Goal: Task Accomplishment & Management: Manage account settings

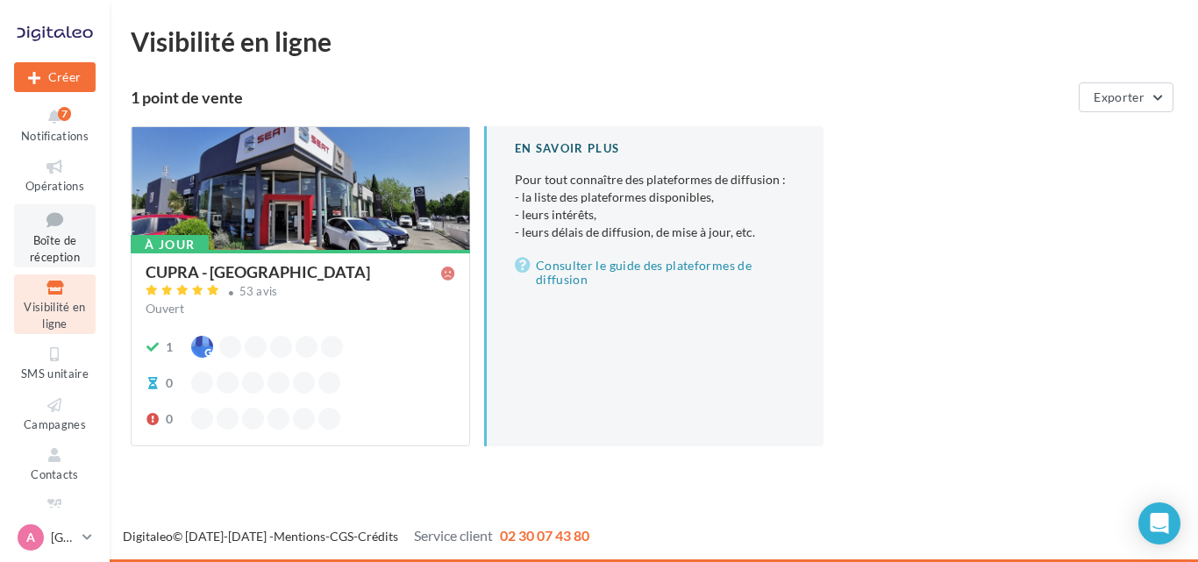
click at [59, 234] on span "Boîte de réception" at bounding box center [55, 248] width 50 height 31
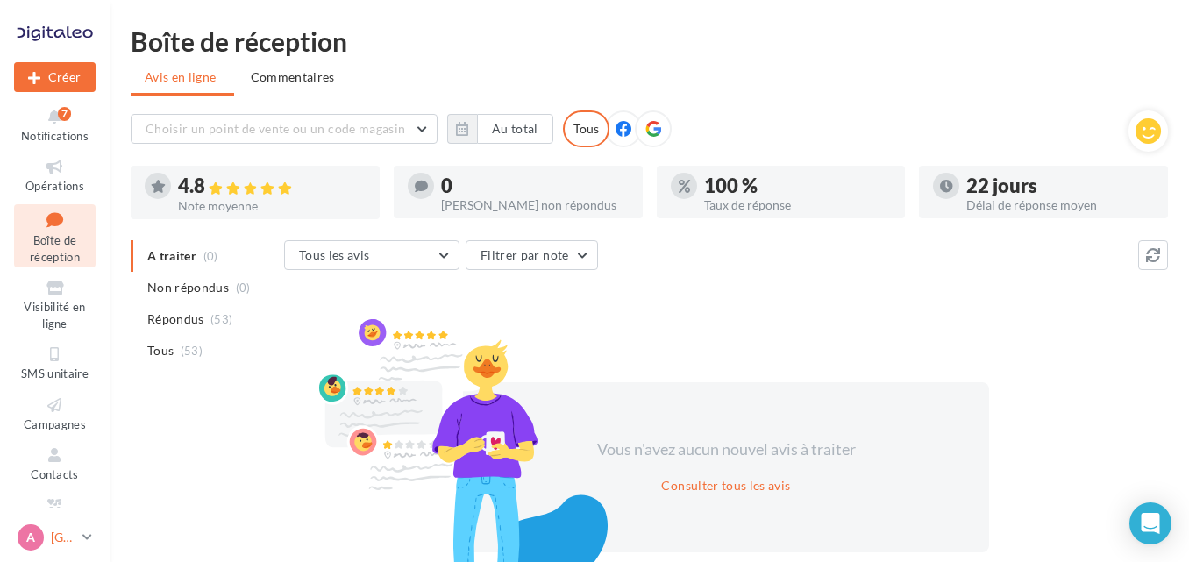
click at [90, 532] on icon at bounding box center [87, 537] width 10 height 15
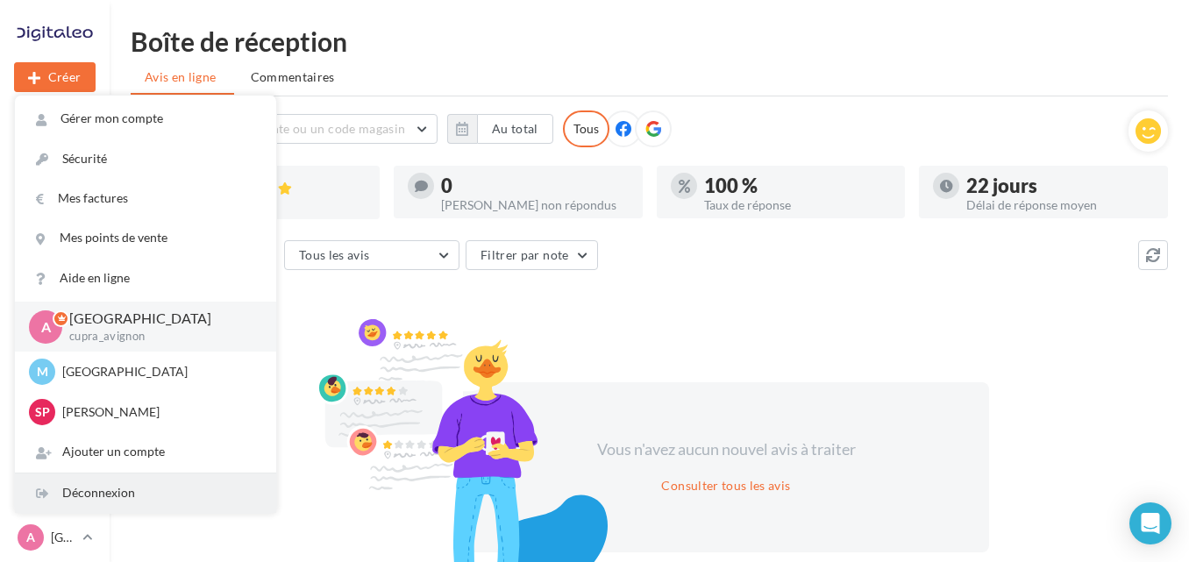
click at [92, 496] on div "Déconnexion" at bounding box center [145, 493] width 261 height 39
